Goal: Task Accomplishment & Management: Use online tool/utility

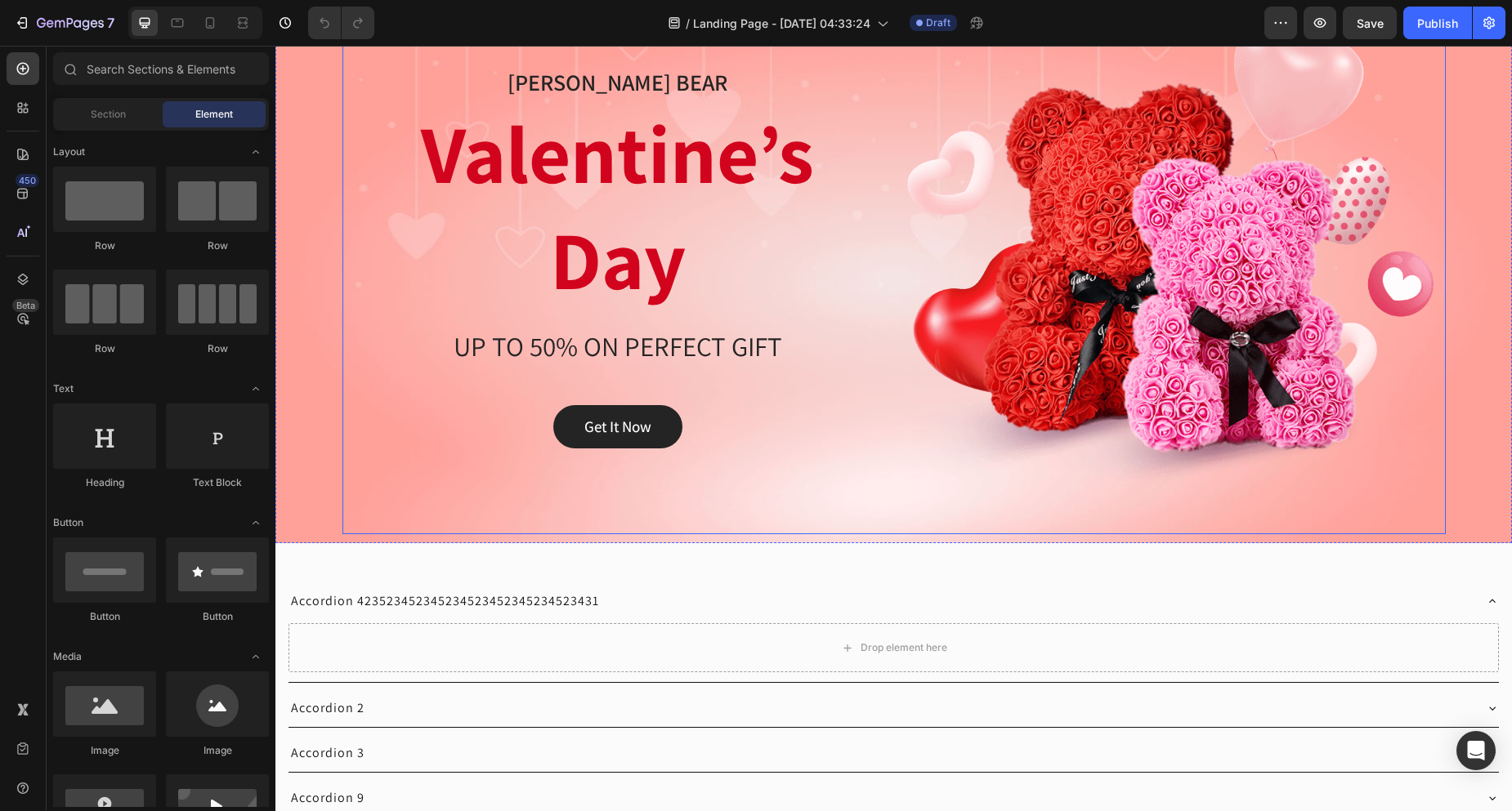
scroll to position [327, 0]
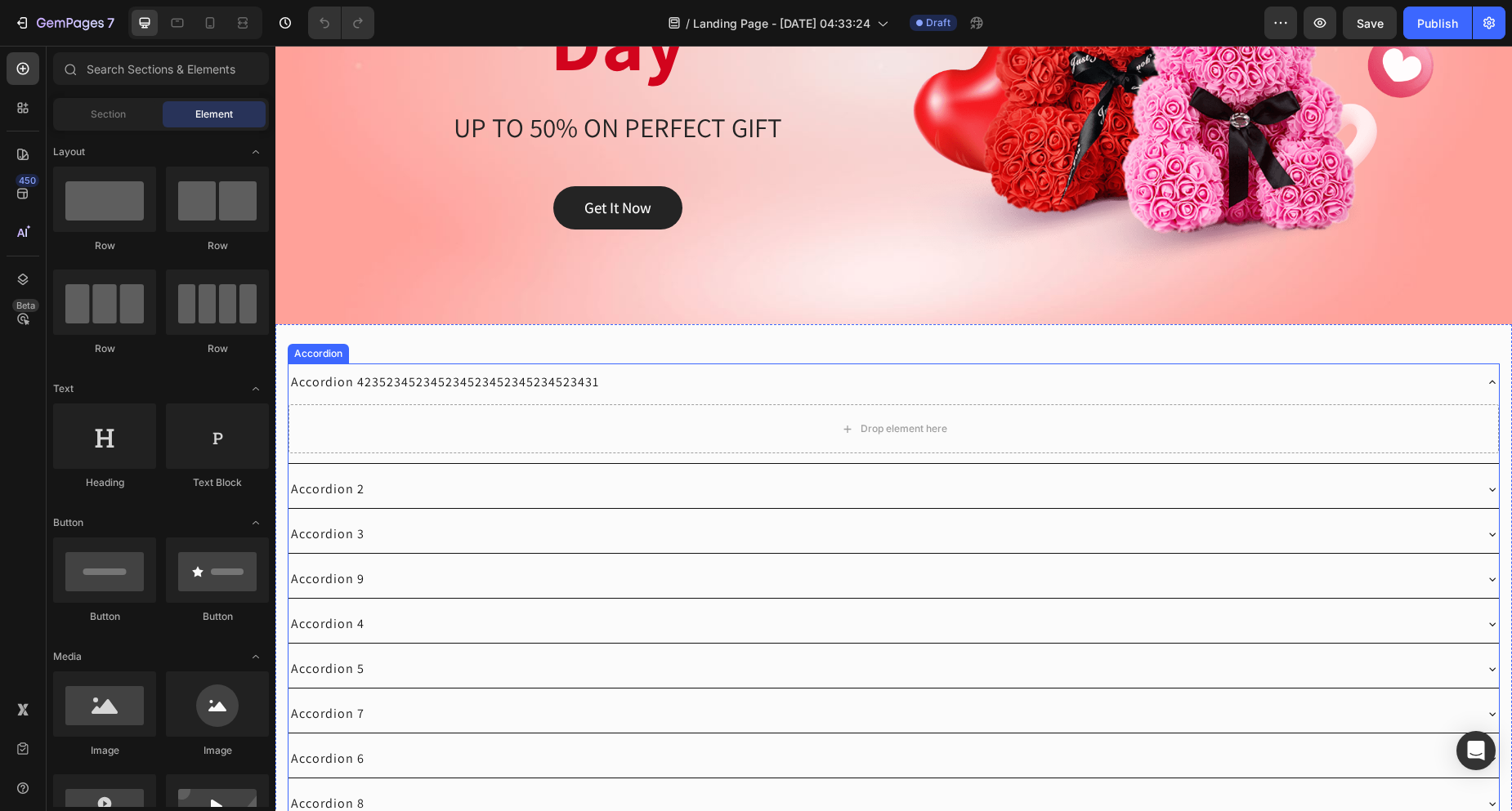
click at [331, 359] on div "Accordion" at bounding box center [318, 354] width 62 height 20
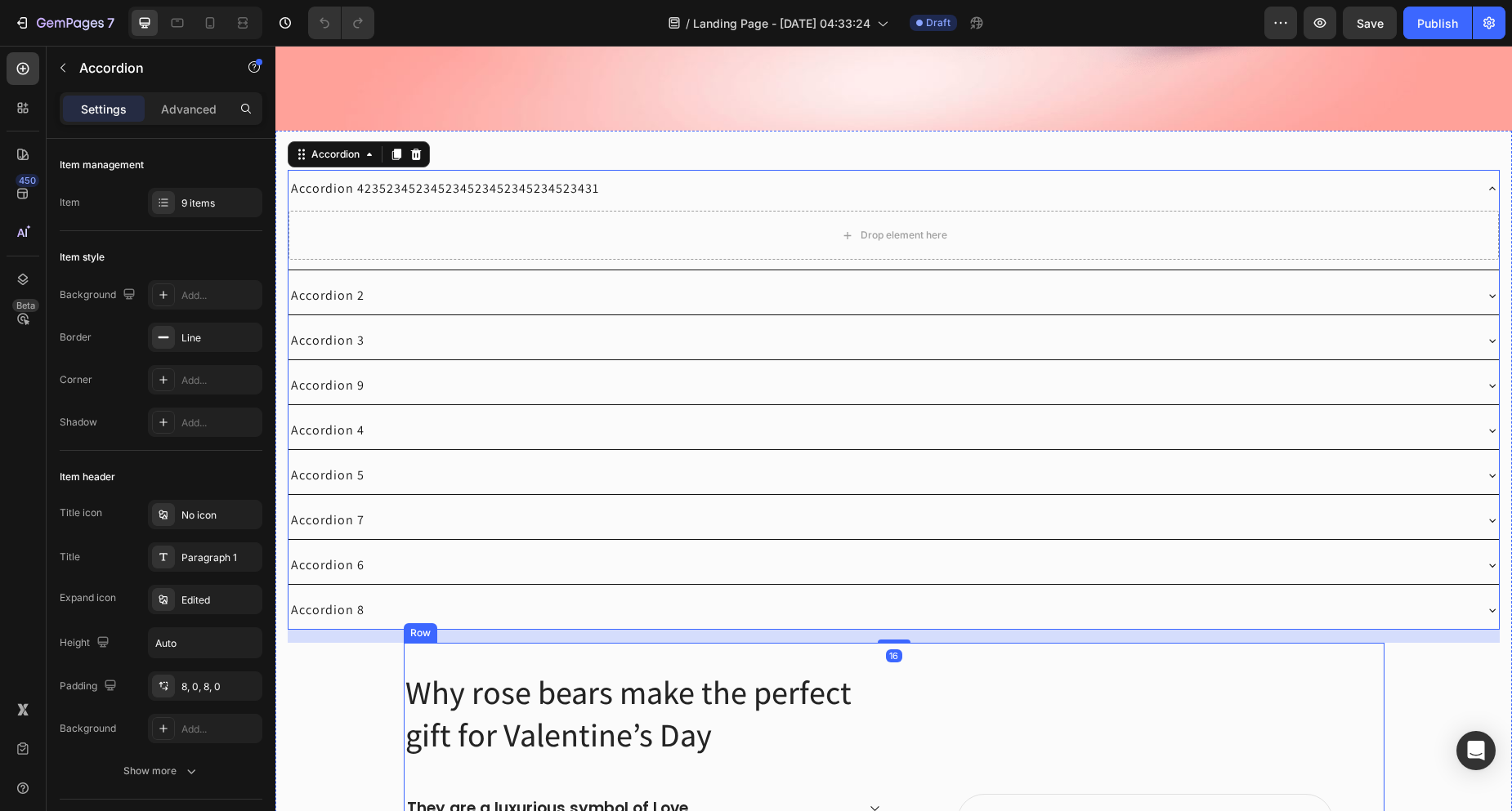
scroll to position [490, 0]
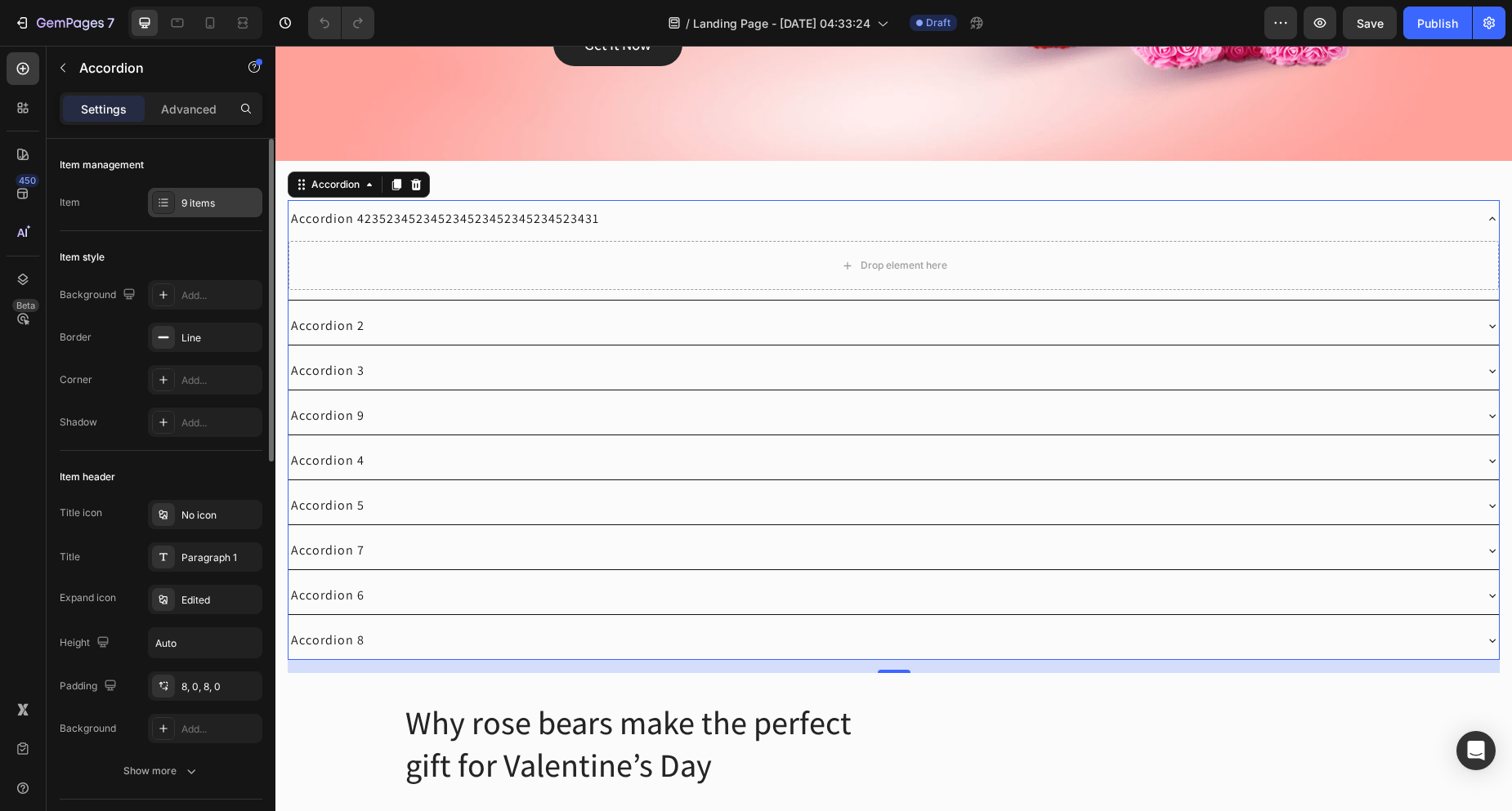
click at [220, 205] on div "9 items" at bounding box center [220, 204] width 77 height 14
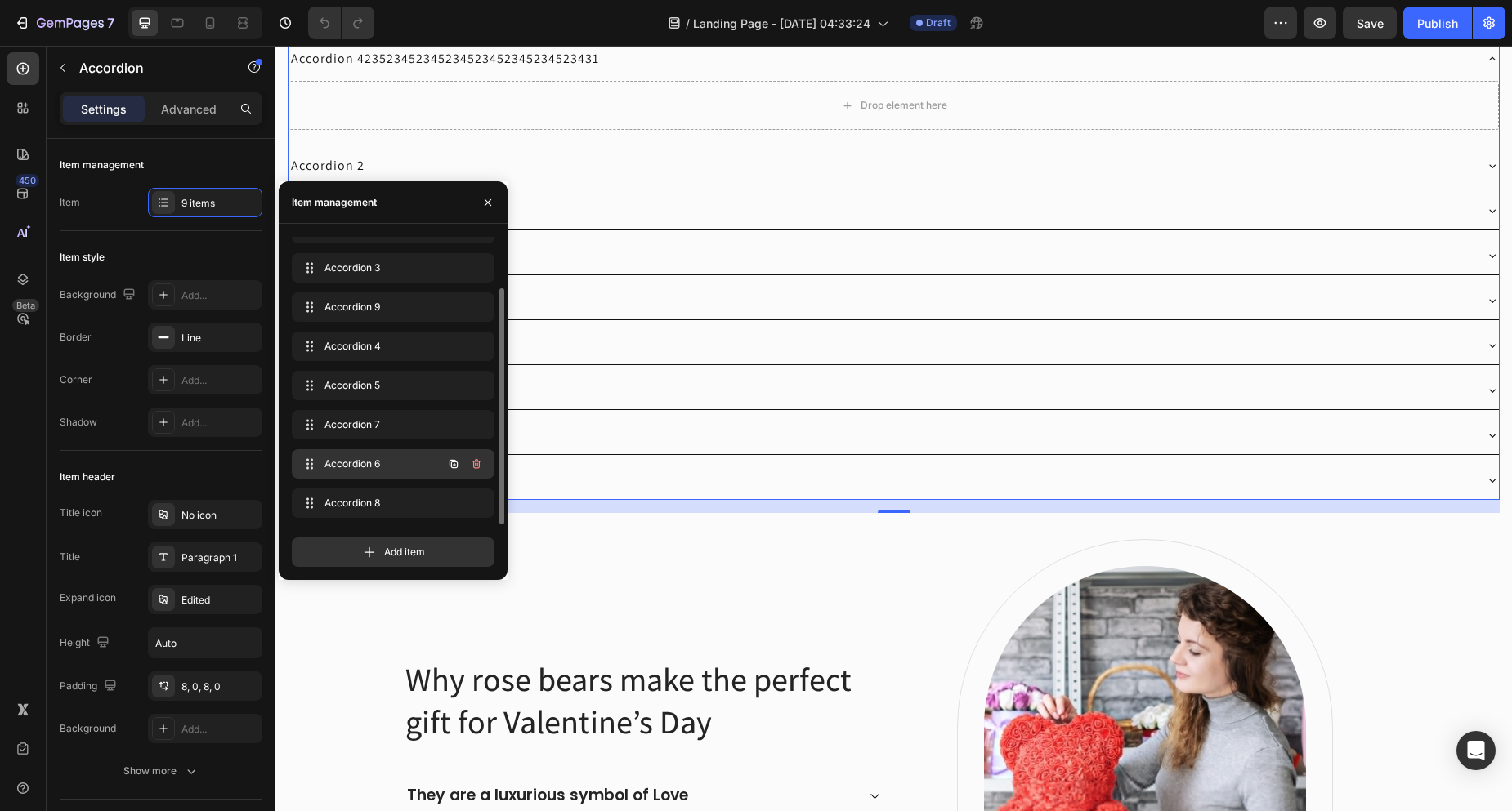
scroll to position [654, 0]
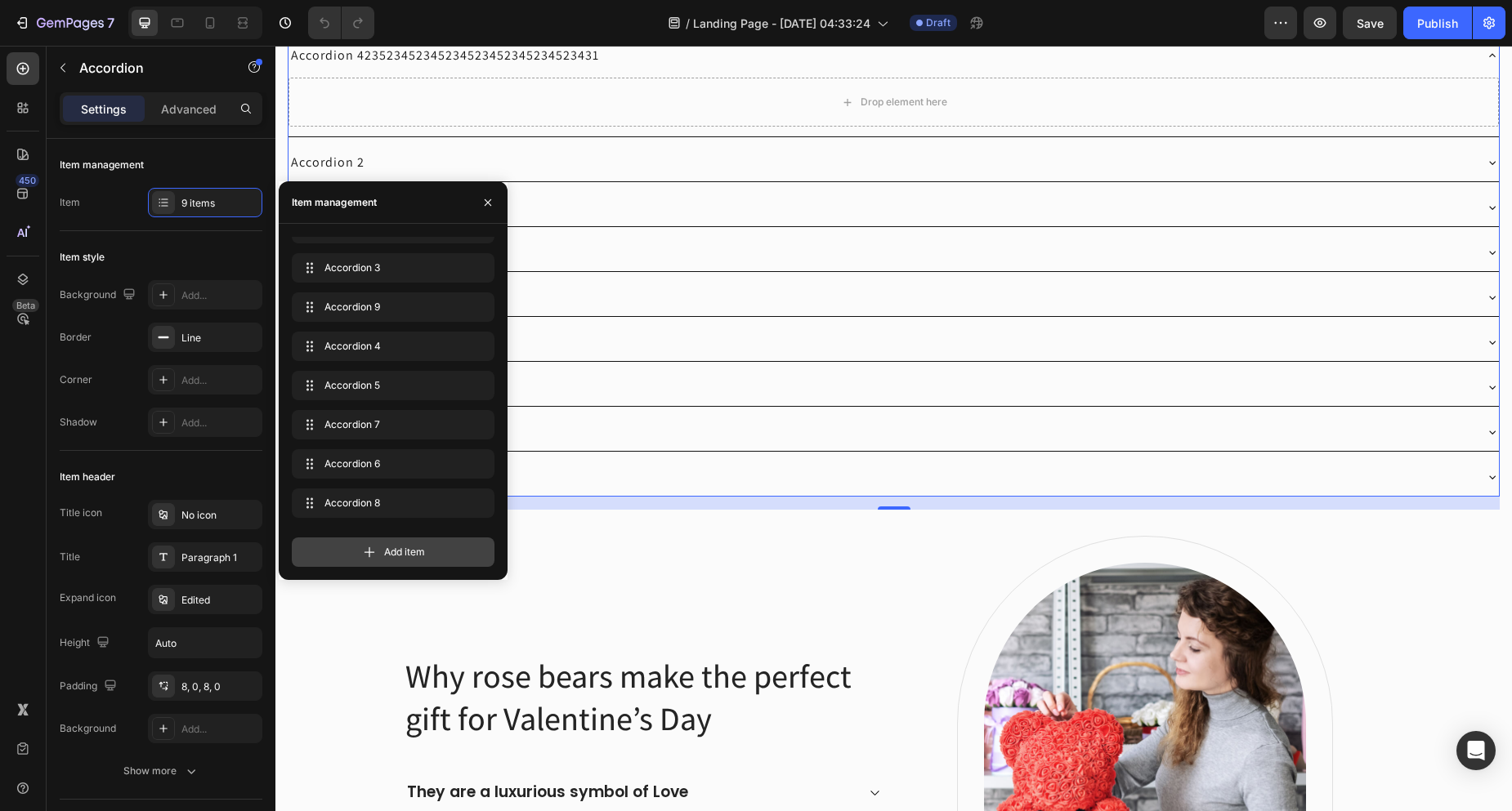
click at [397, 539] on div "Add item" at bounding box center [393, 552] width 203 height 29
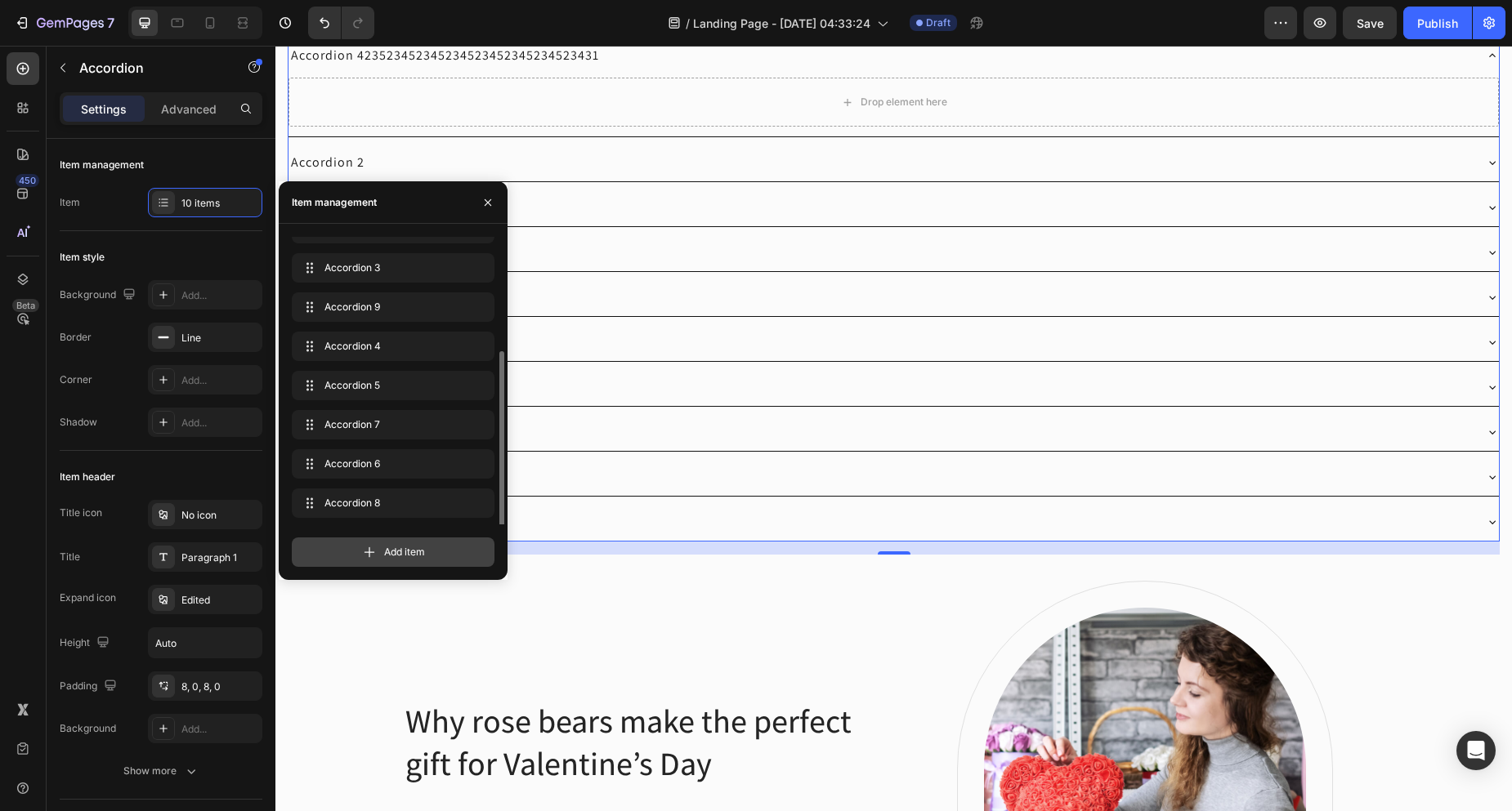
scroll to position [101, 0]
click at [385, 553] on span "Add item" at bounding box center [405, 552] width 41 height 14
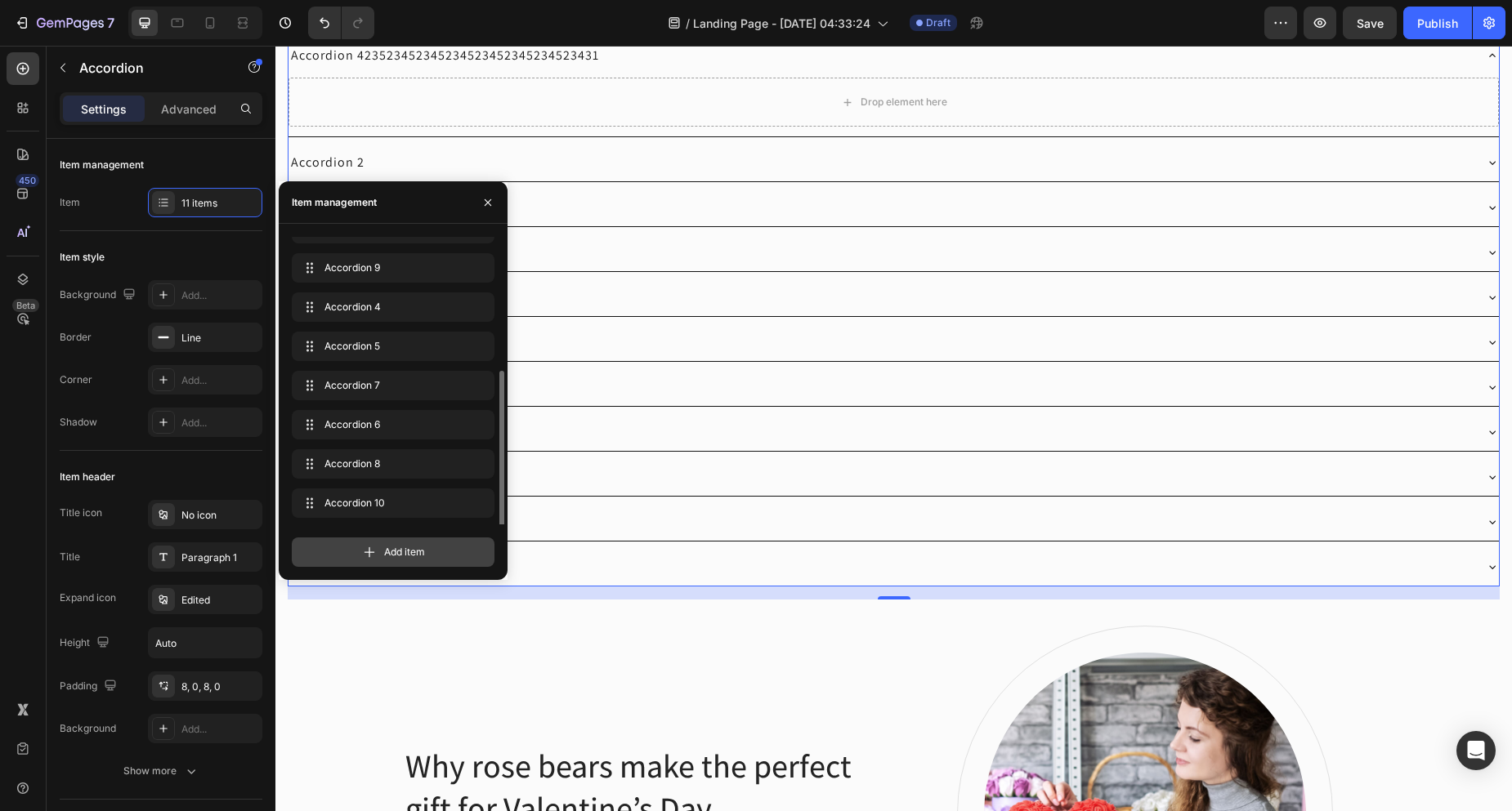
scroll to position [140, 0]
click at [385, 553] on span "Add item" at bounding box center [405, 552] width 41 height 14
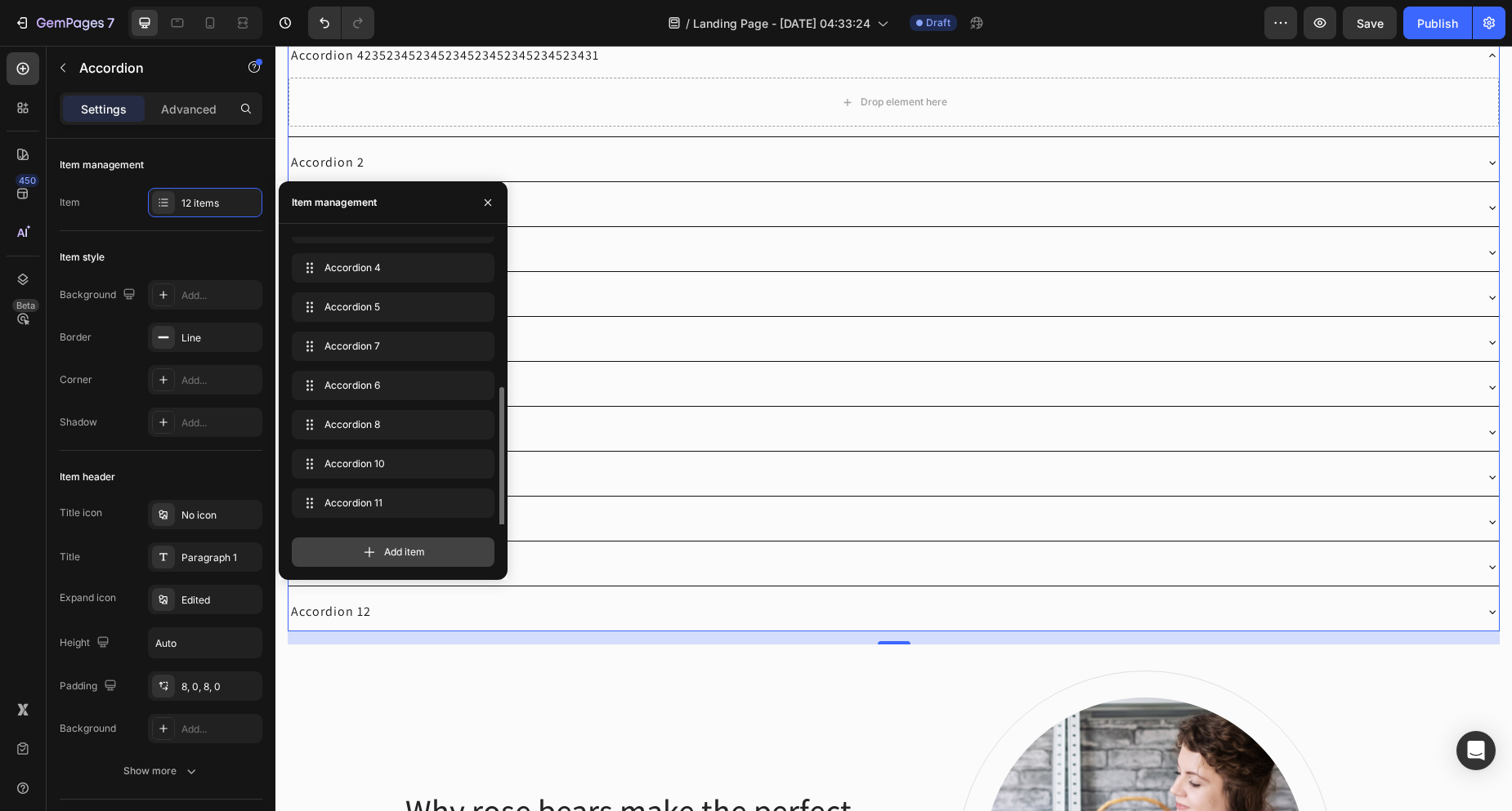
scroll to position [180, 0]
click at [385, 553] on span "Add item" at bounding box center [405, 552] width 41 height 14
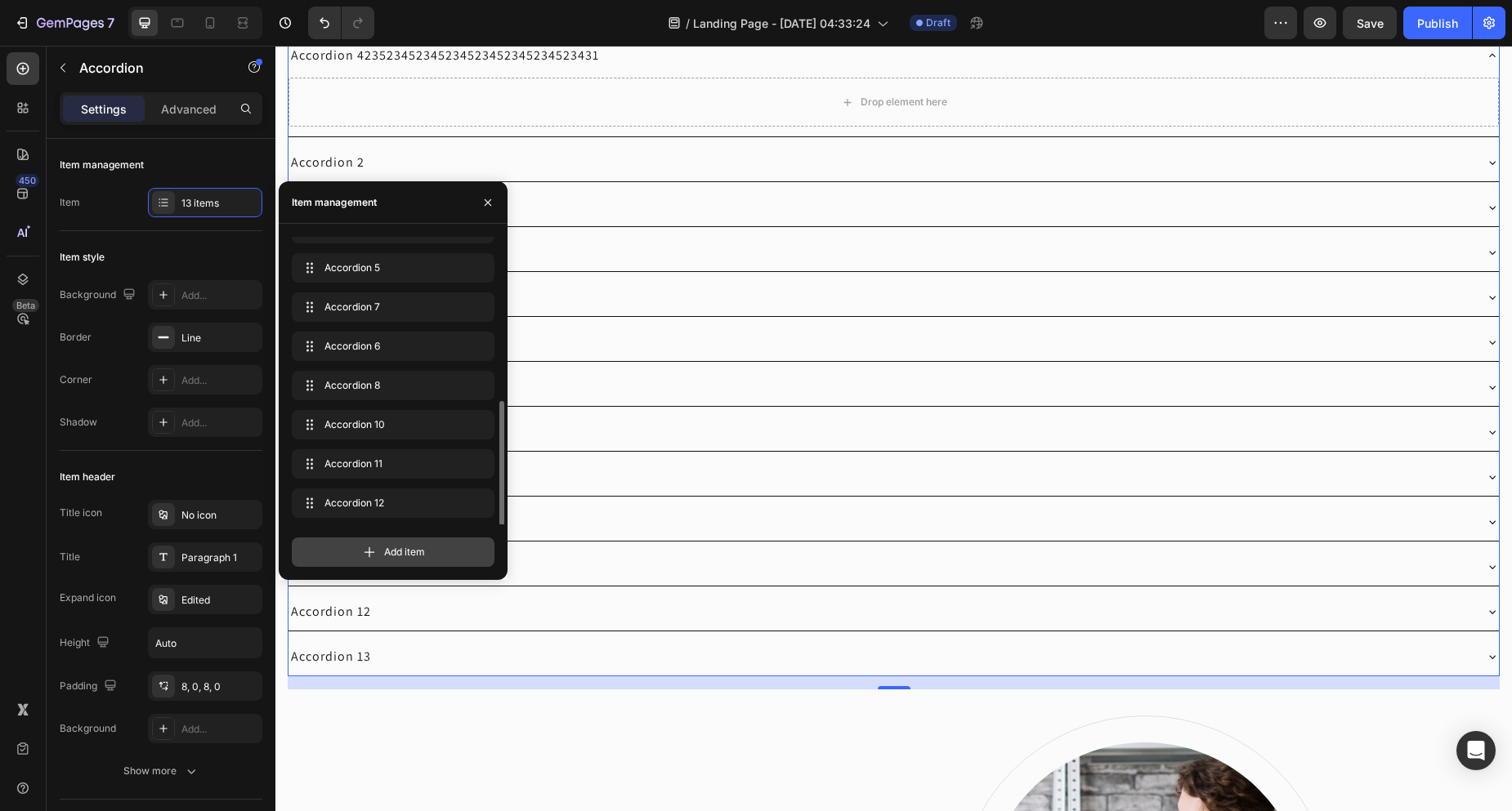
scroll to position [219, 0]
click at [385, 553] on span "Add item" at bounding box center [405, 552] width 41 height 14
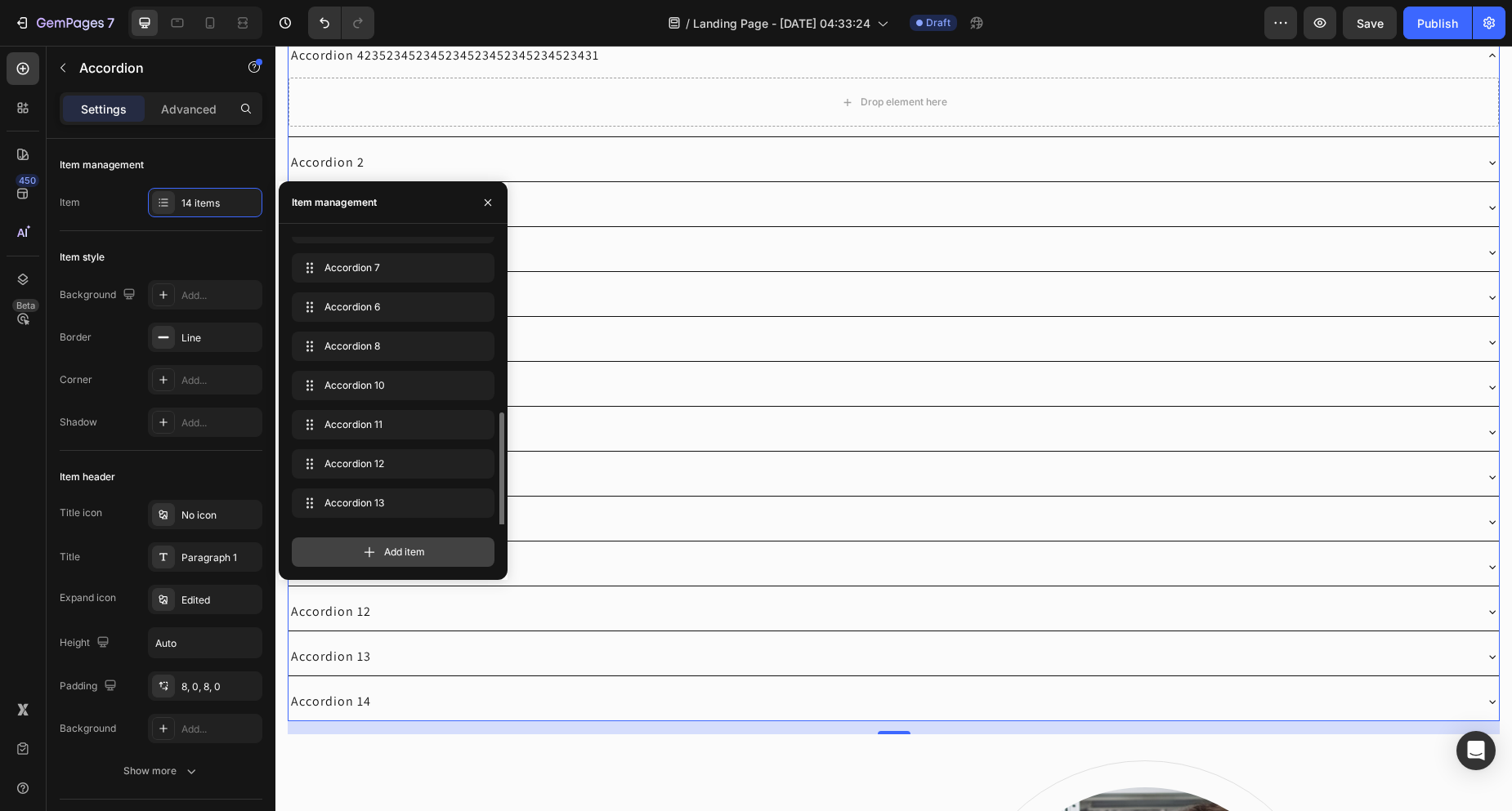
scroll to position [258, 0]
click at [385, 553] on span "Add item" at bounding box center [405, 552] width 41 height 14
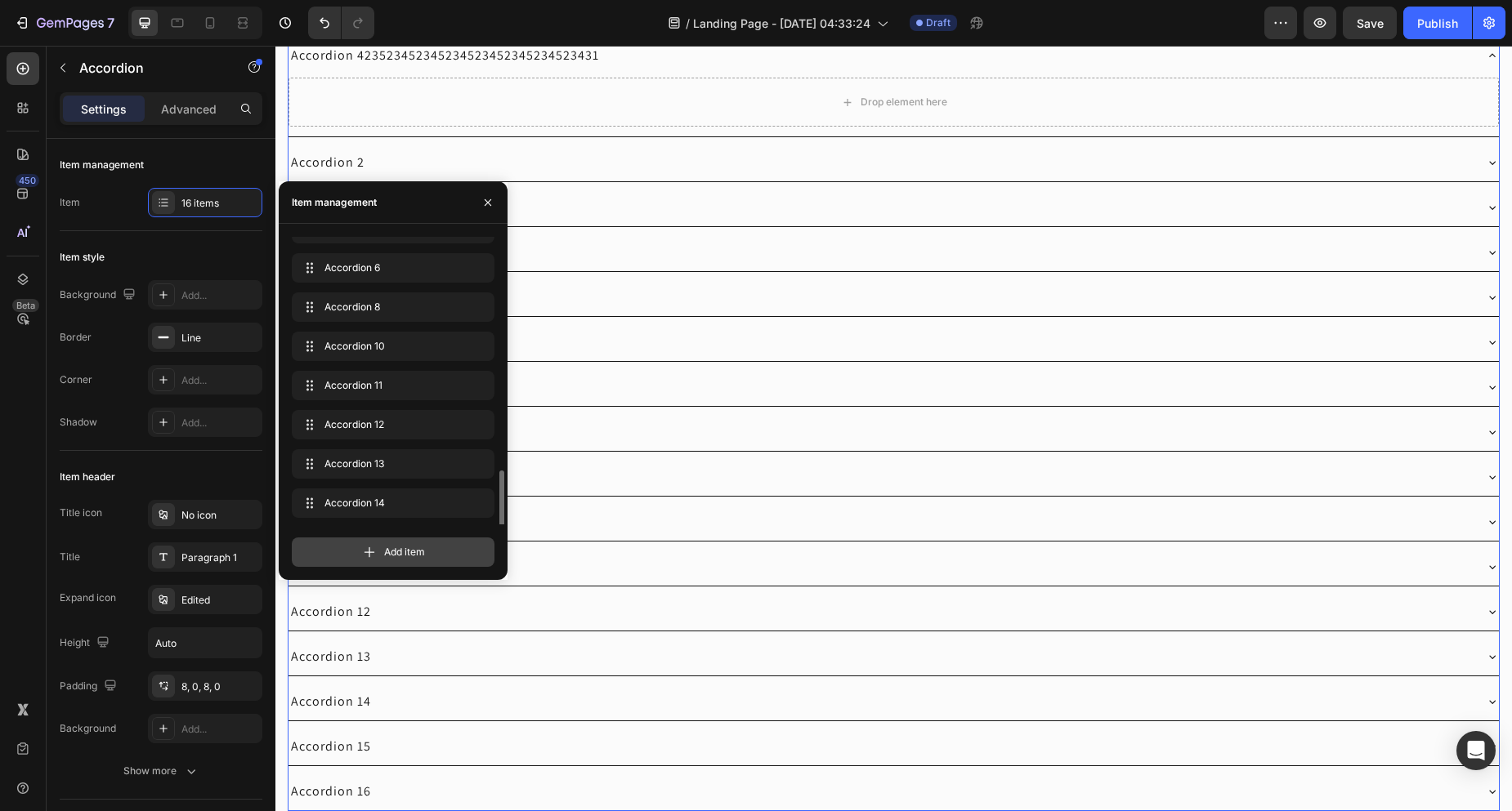
click at [385, 553] on span "Add item" at bounding box center [405, 552] width 41 height 14
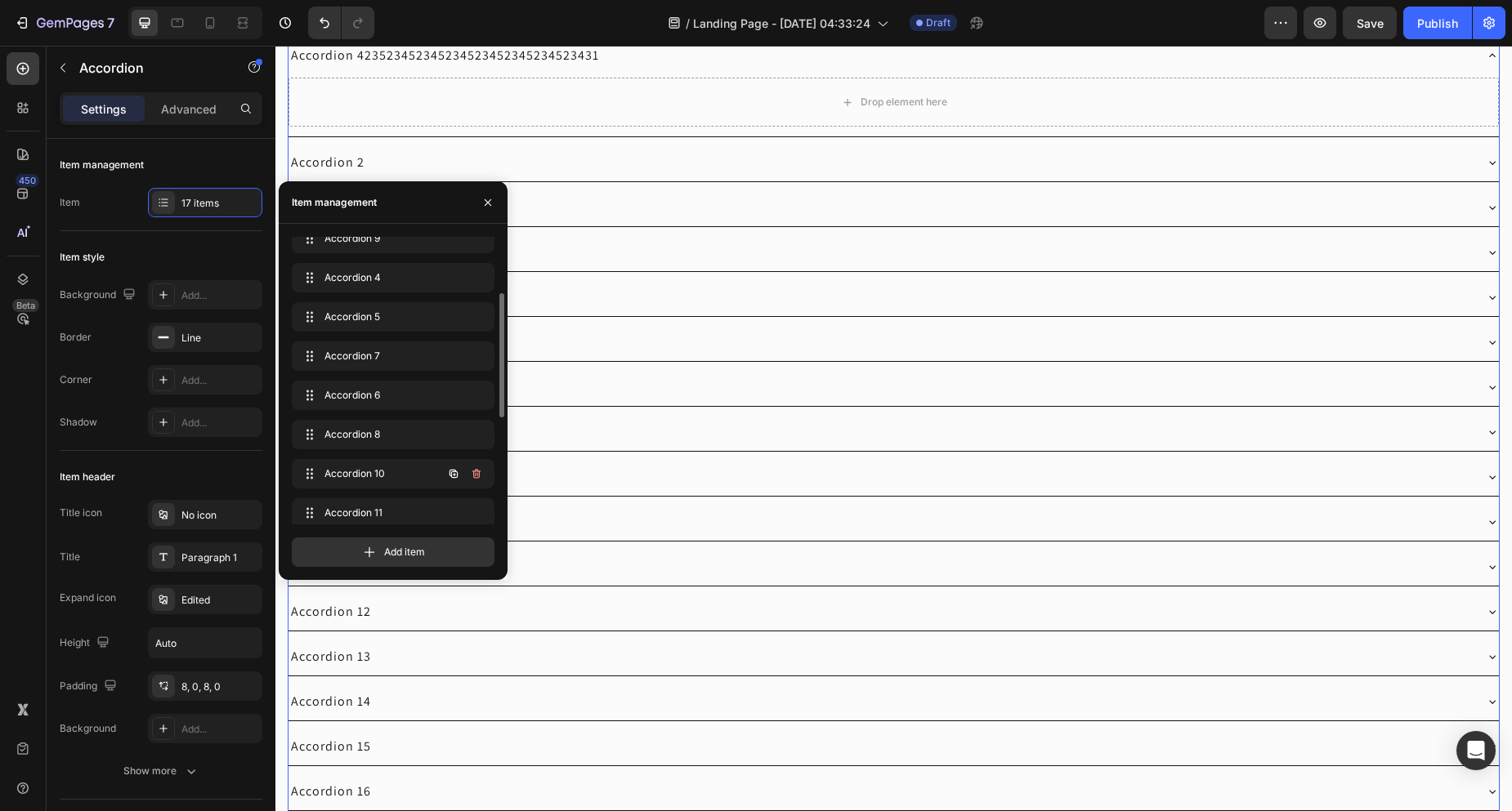
scroll to position [49, 0]
click at [492, 200] on icon "button" at bounding box center [488, 203] width 13 height 13
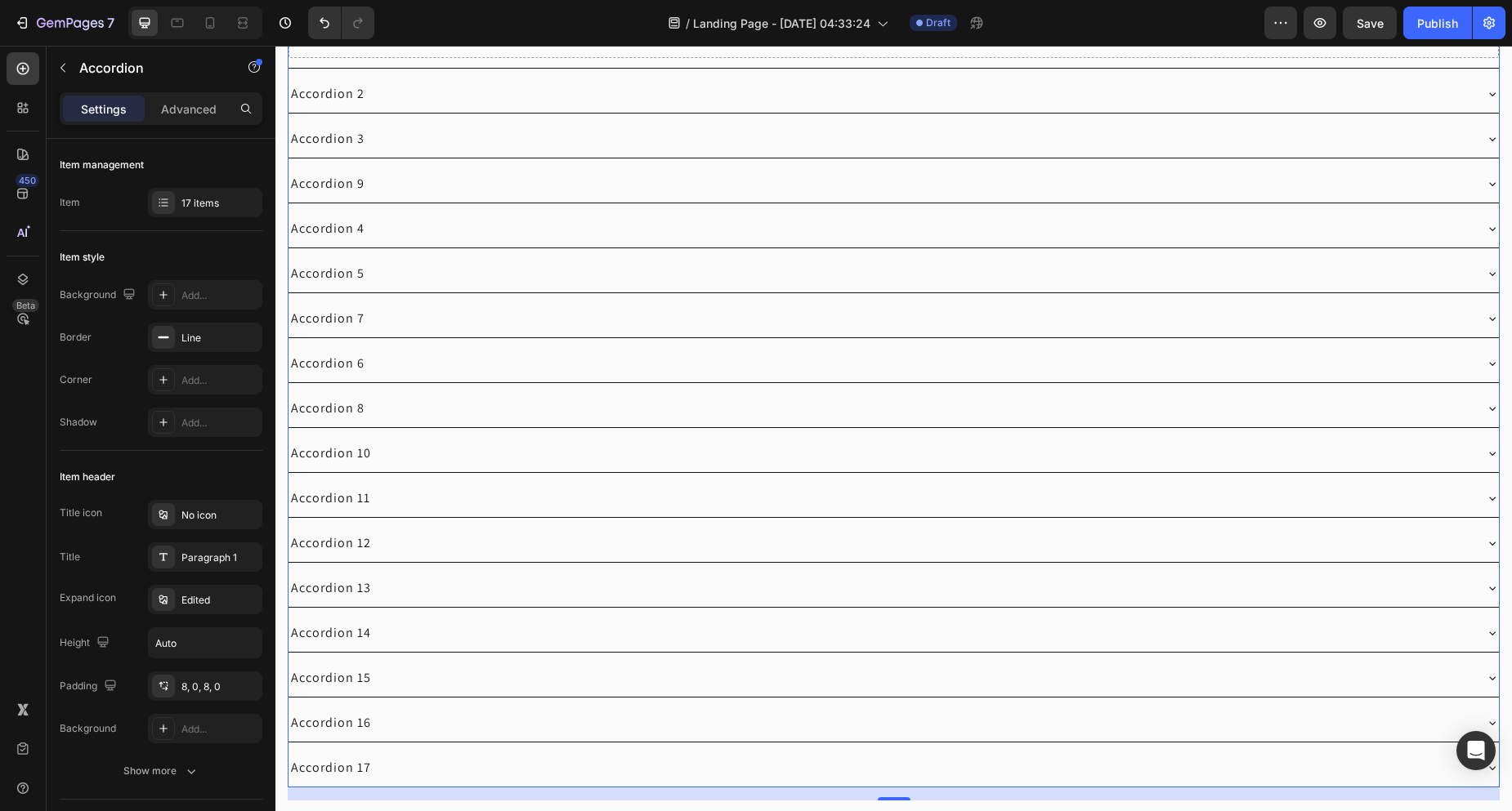
scroll to position [899, 0]
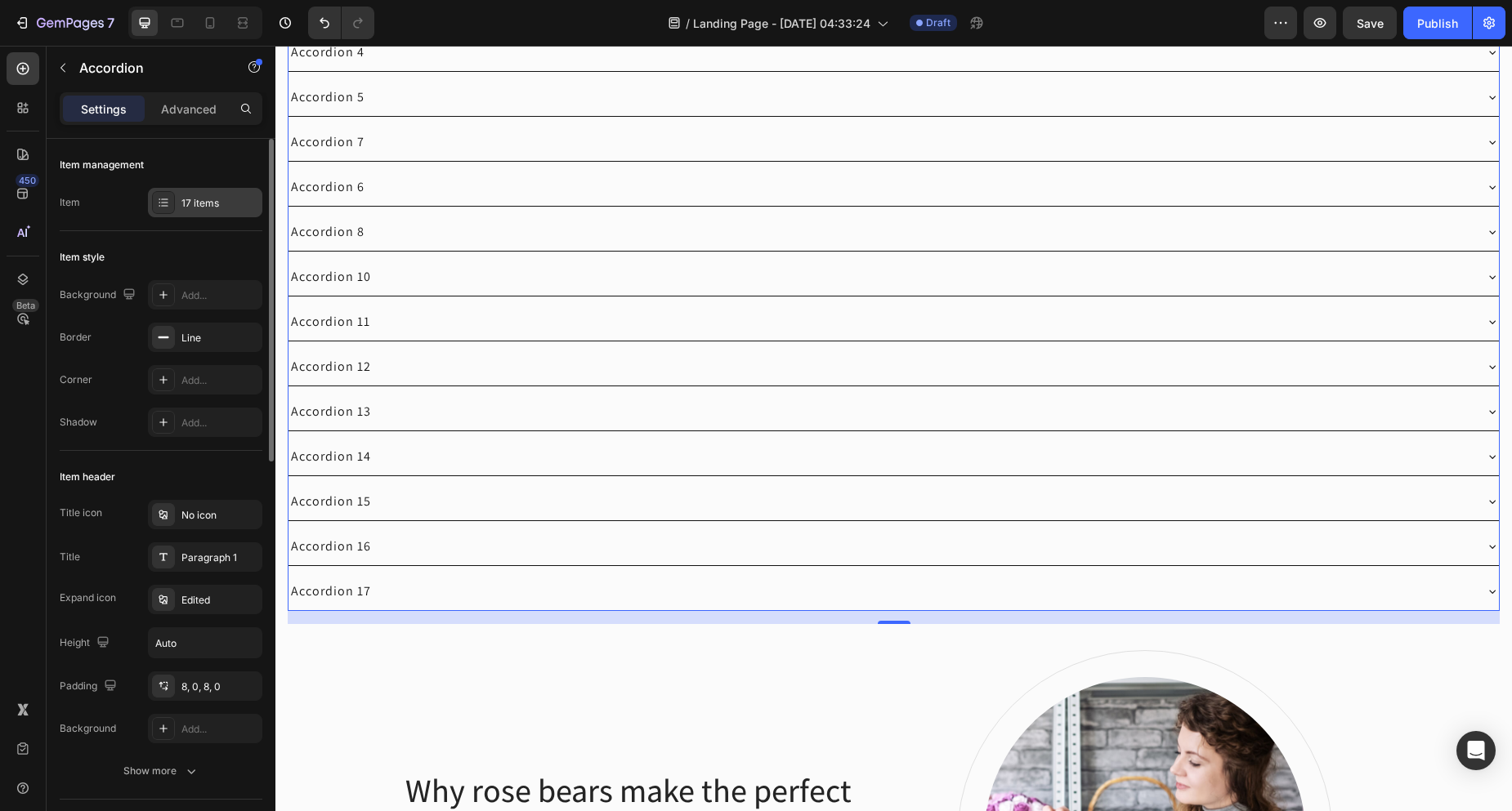
click at [206, 204] on div "17 items" at bounding box center [220, 204] width 77 height 14
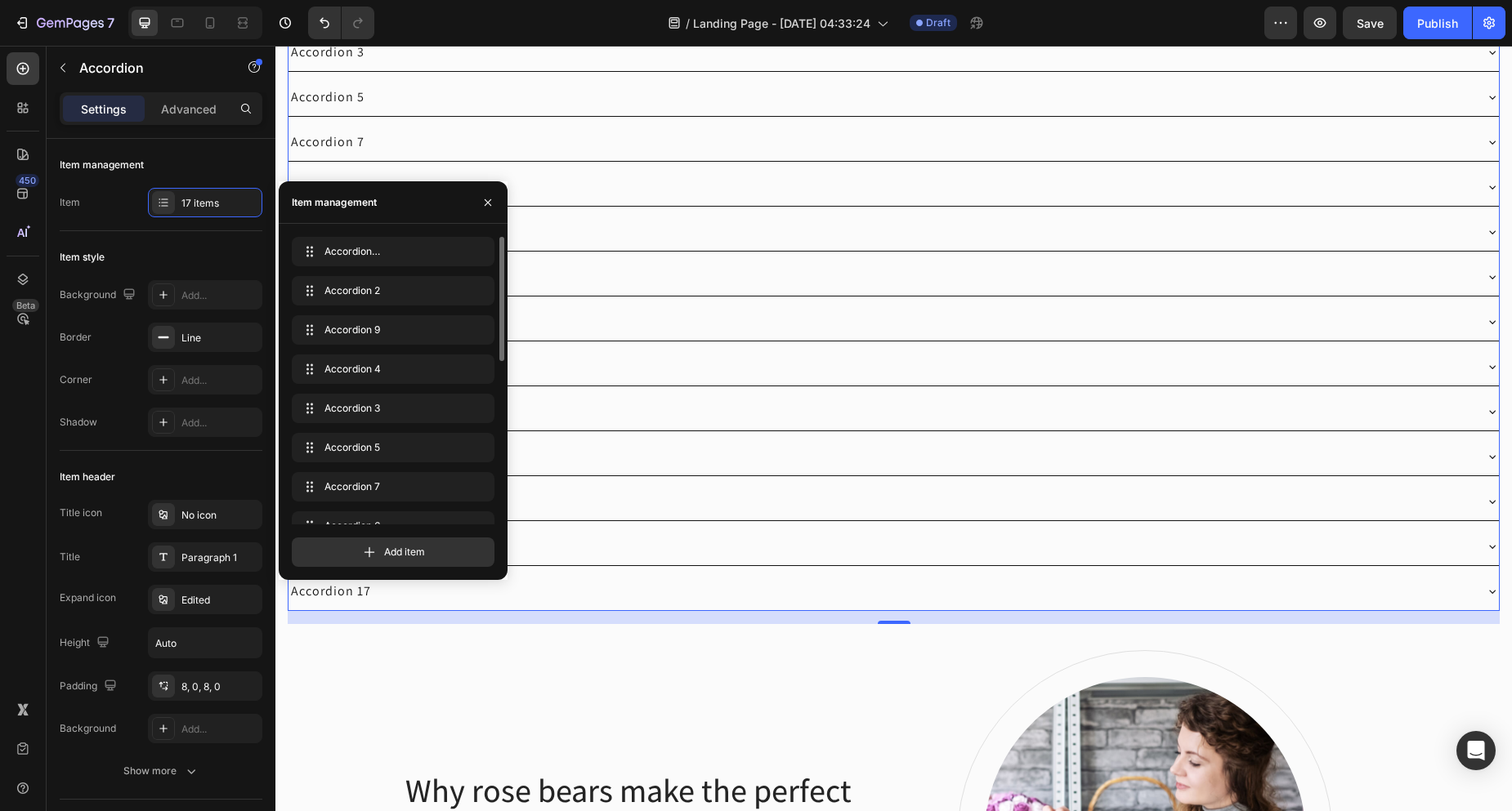
scroll to position [854, 0]
